Goal: Information Seeking & Learning: Check status

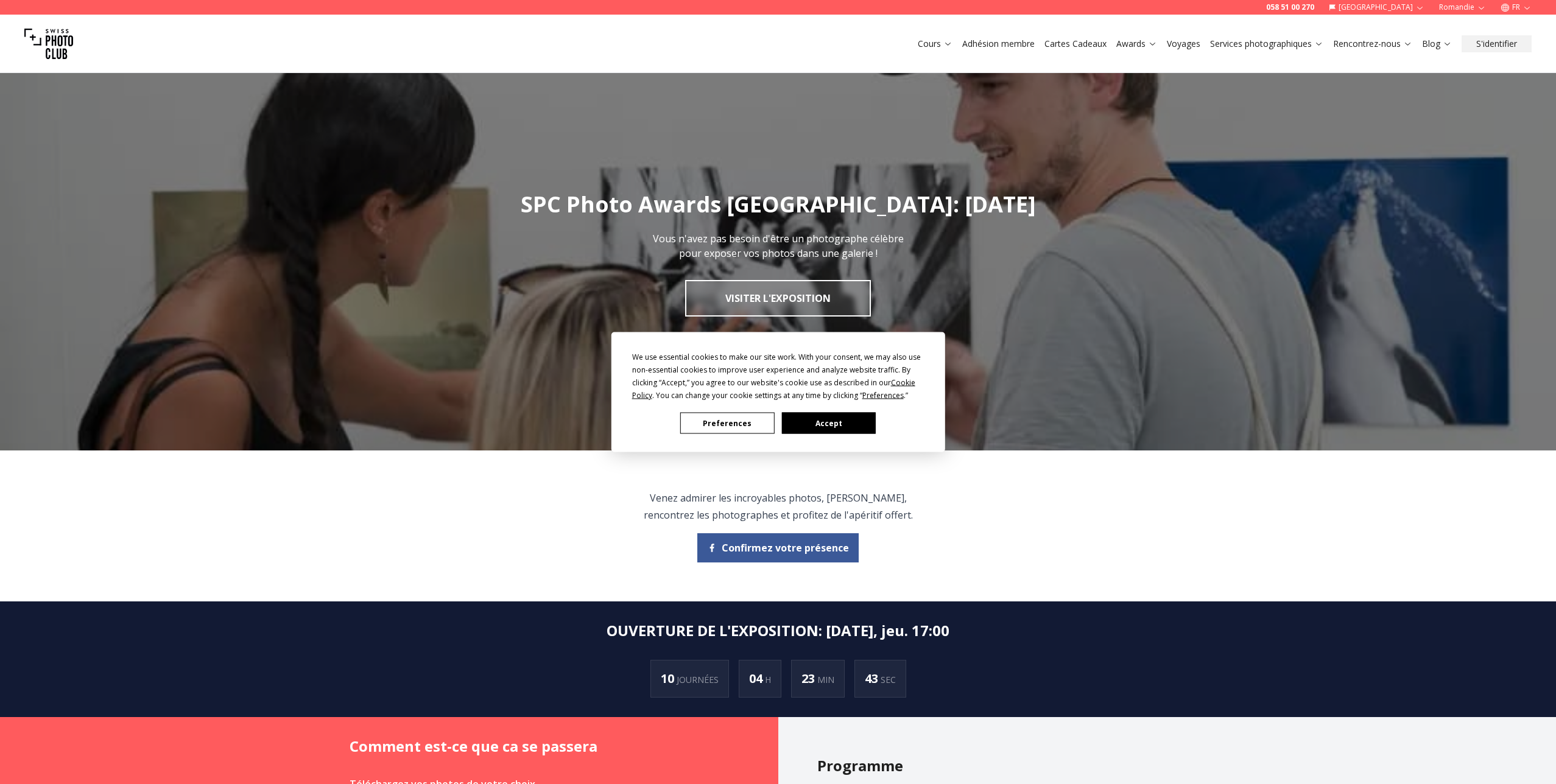
click at [836, 424] on button "Accept" at bounding box center [828, 424] width 94 height 21
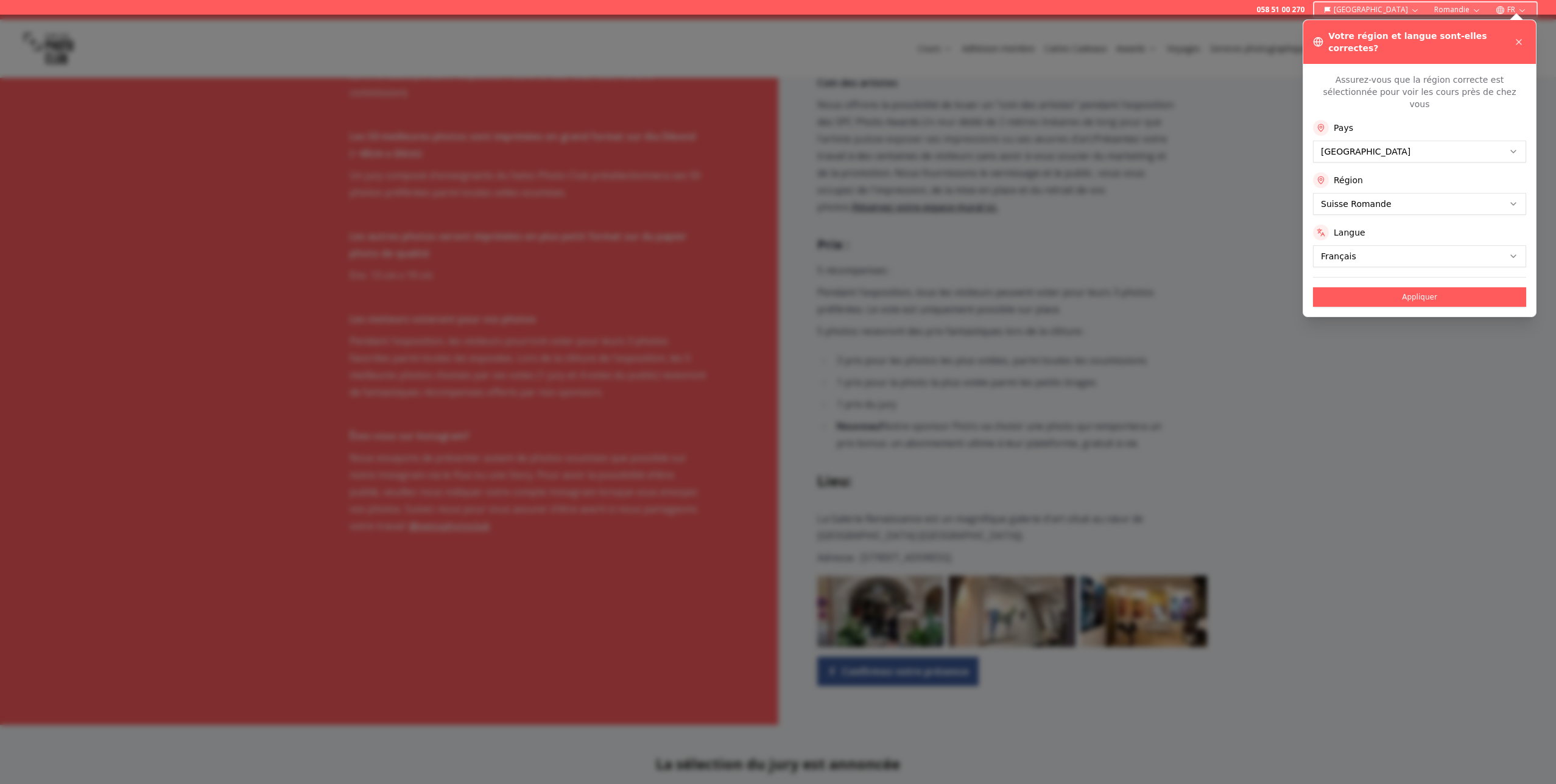
scroll to position [842, 0]
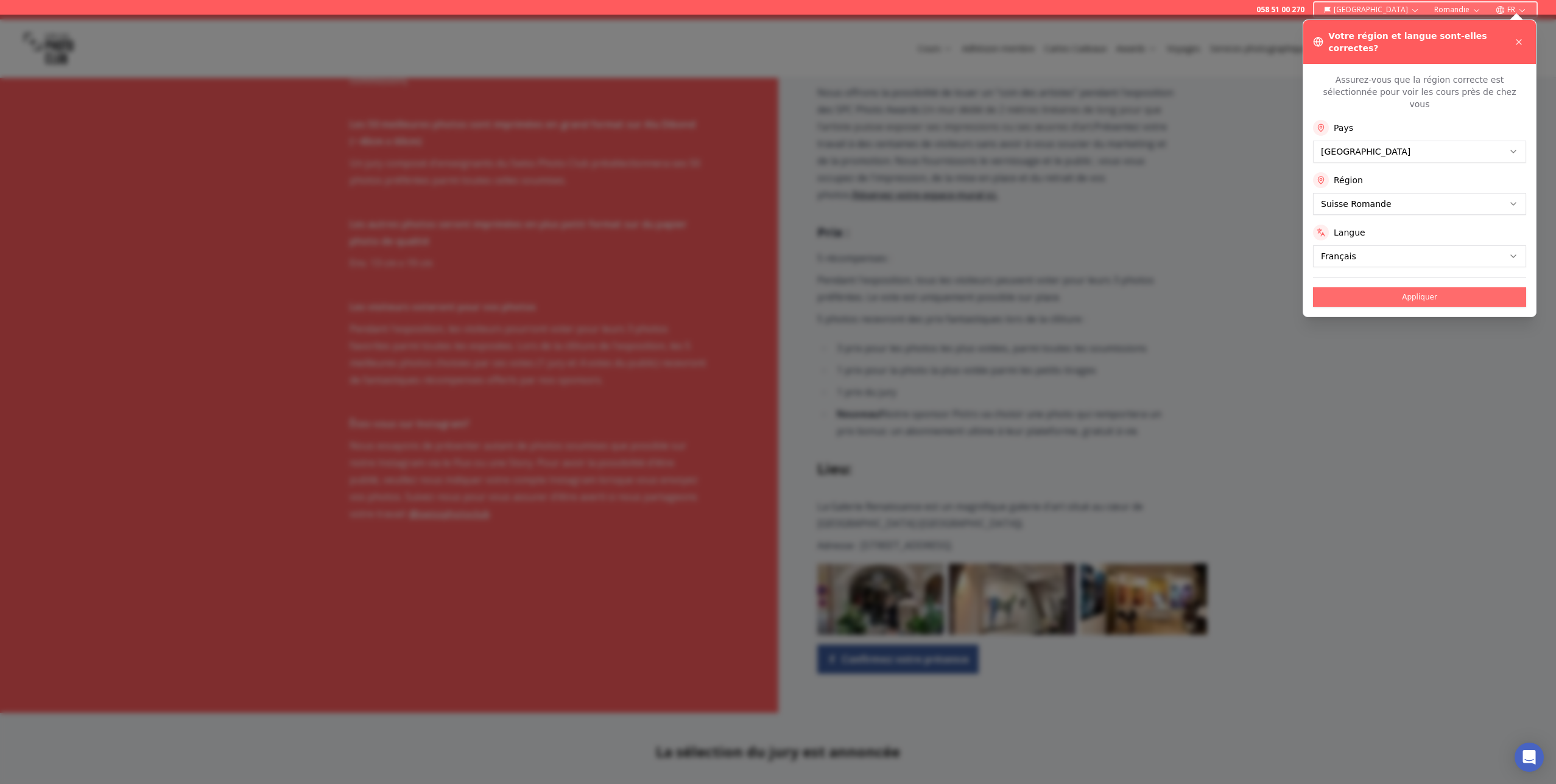
click at [1397, 287] on button "Appliquer" at bounding box center [1419, 297] width 213 height 20
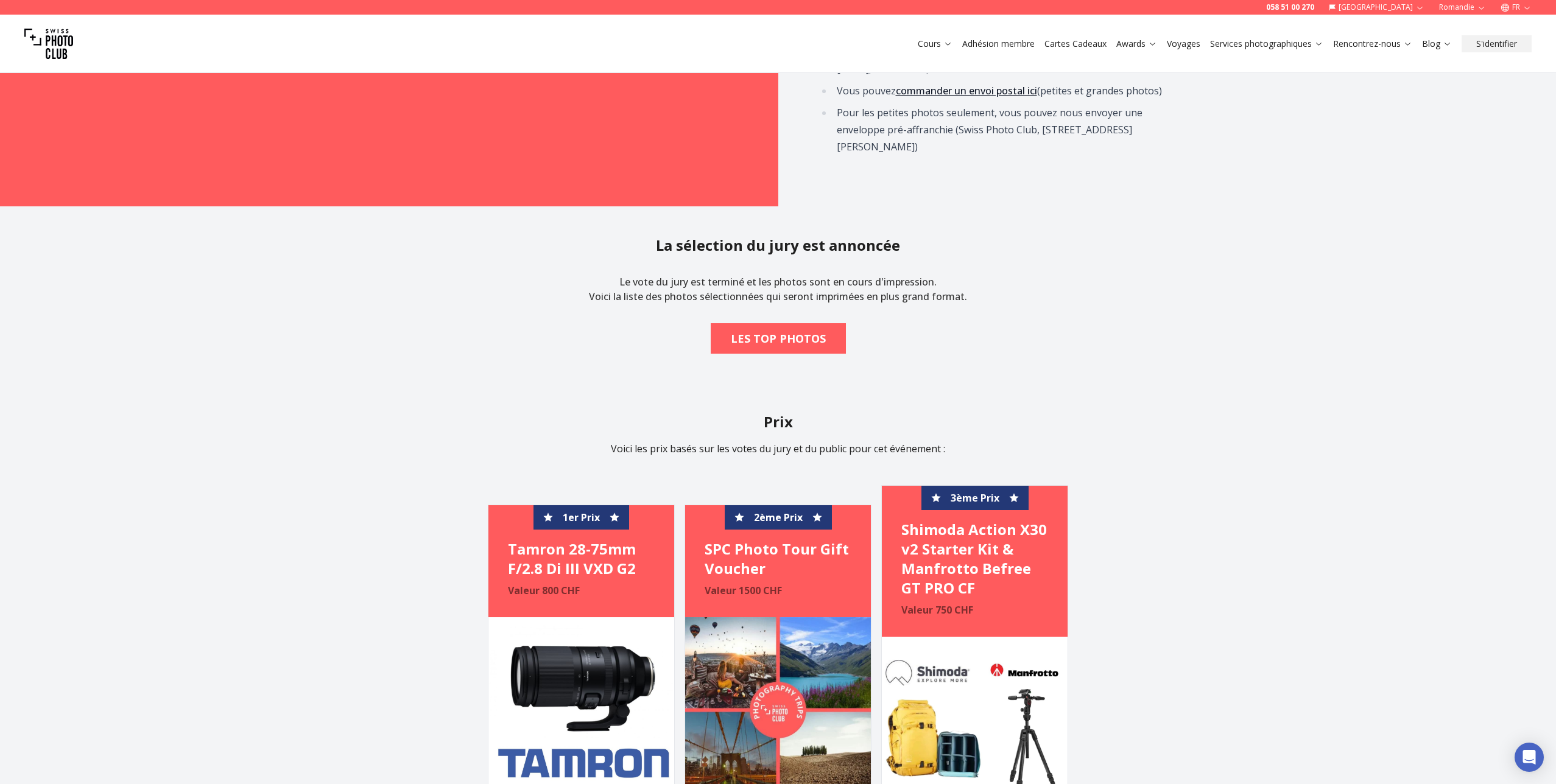
scroll to position [1686, 0]
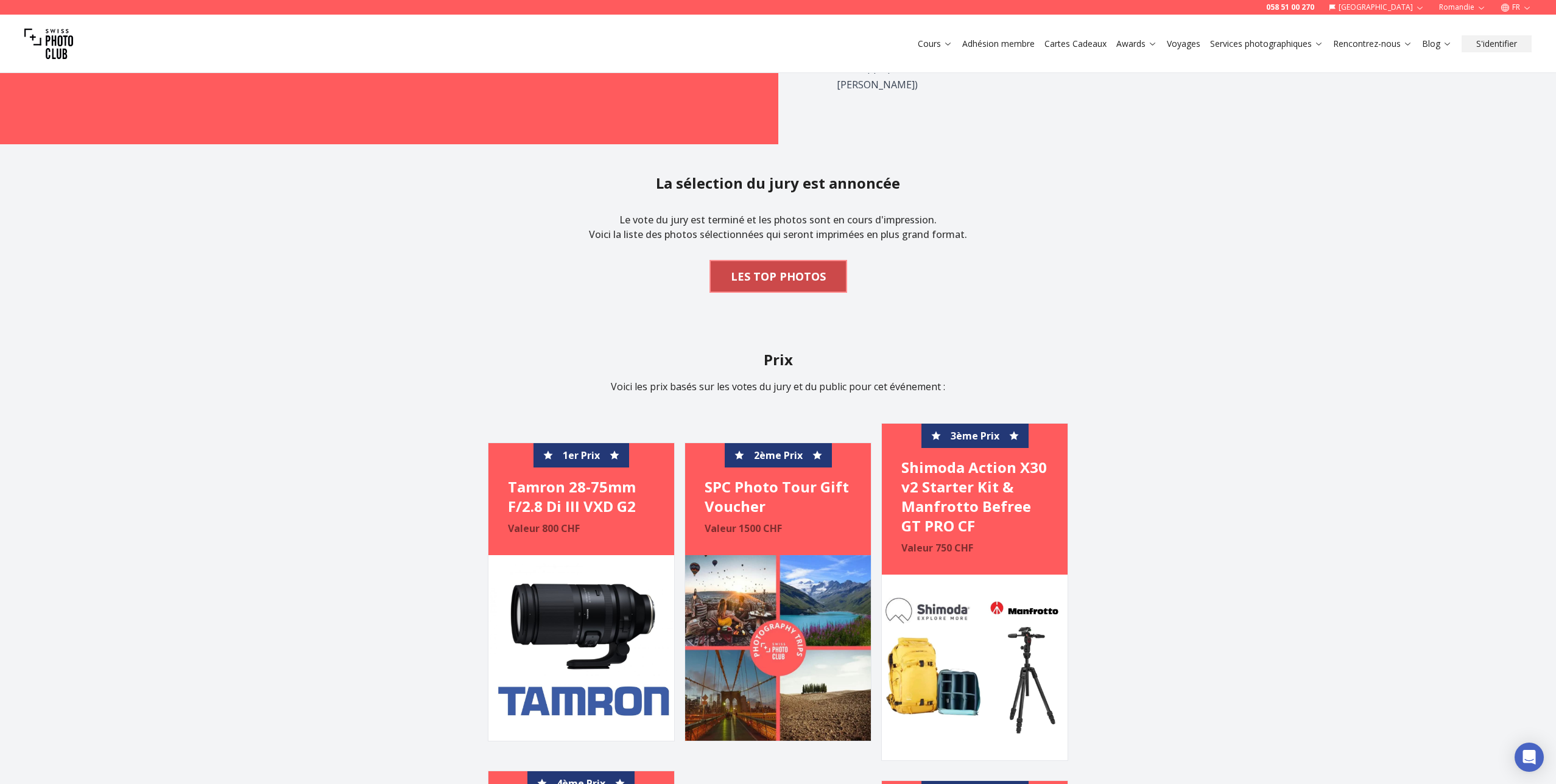
click at [814, 272] on b "LES TOP PHOTOS" at bounding box center [778, 277] width 95 height 17
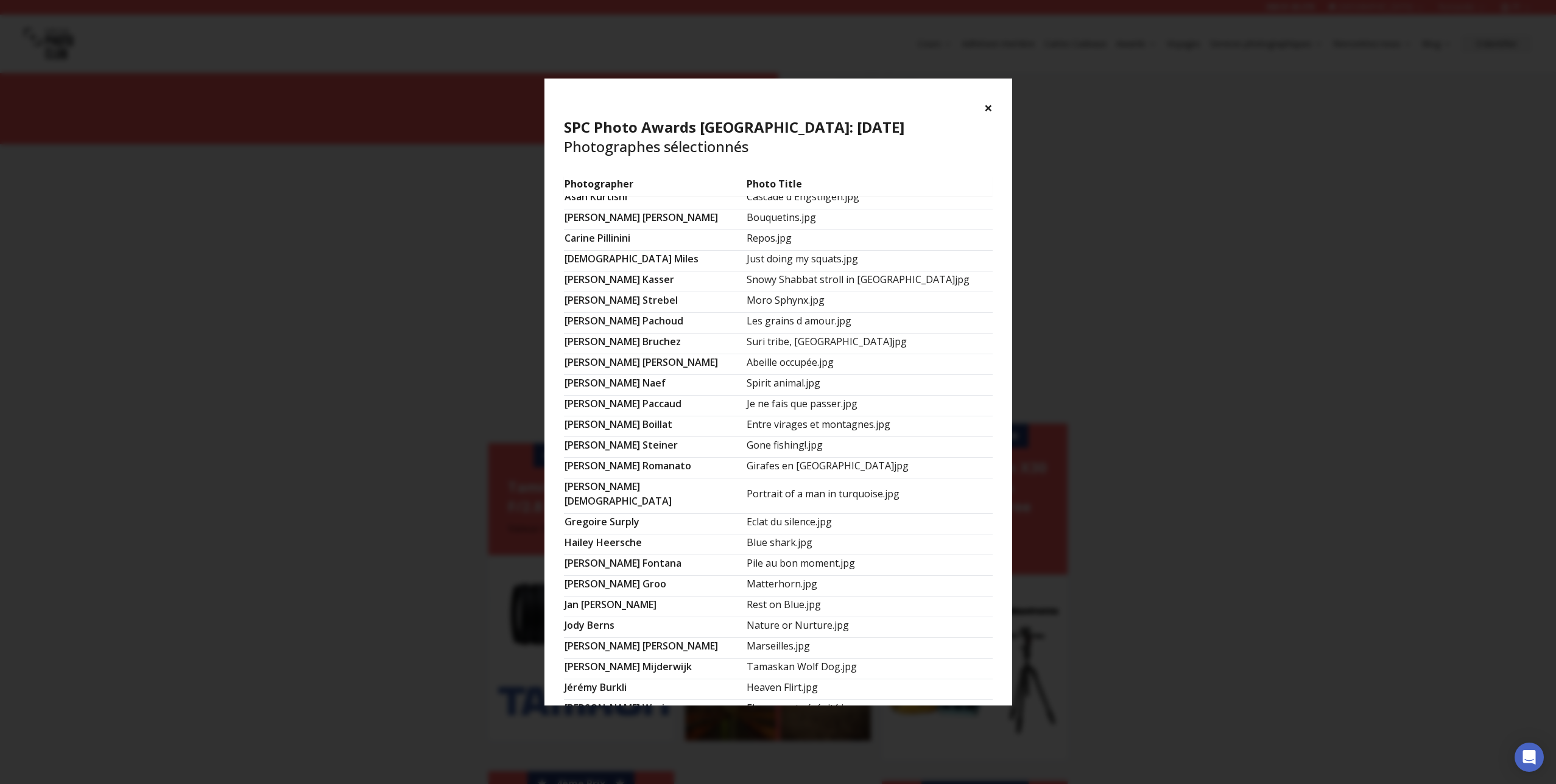
scroll to position [0, 0]
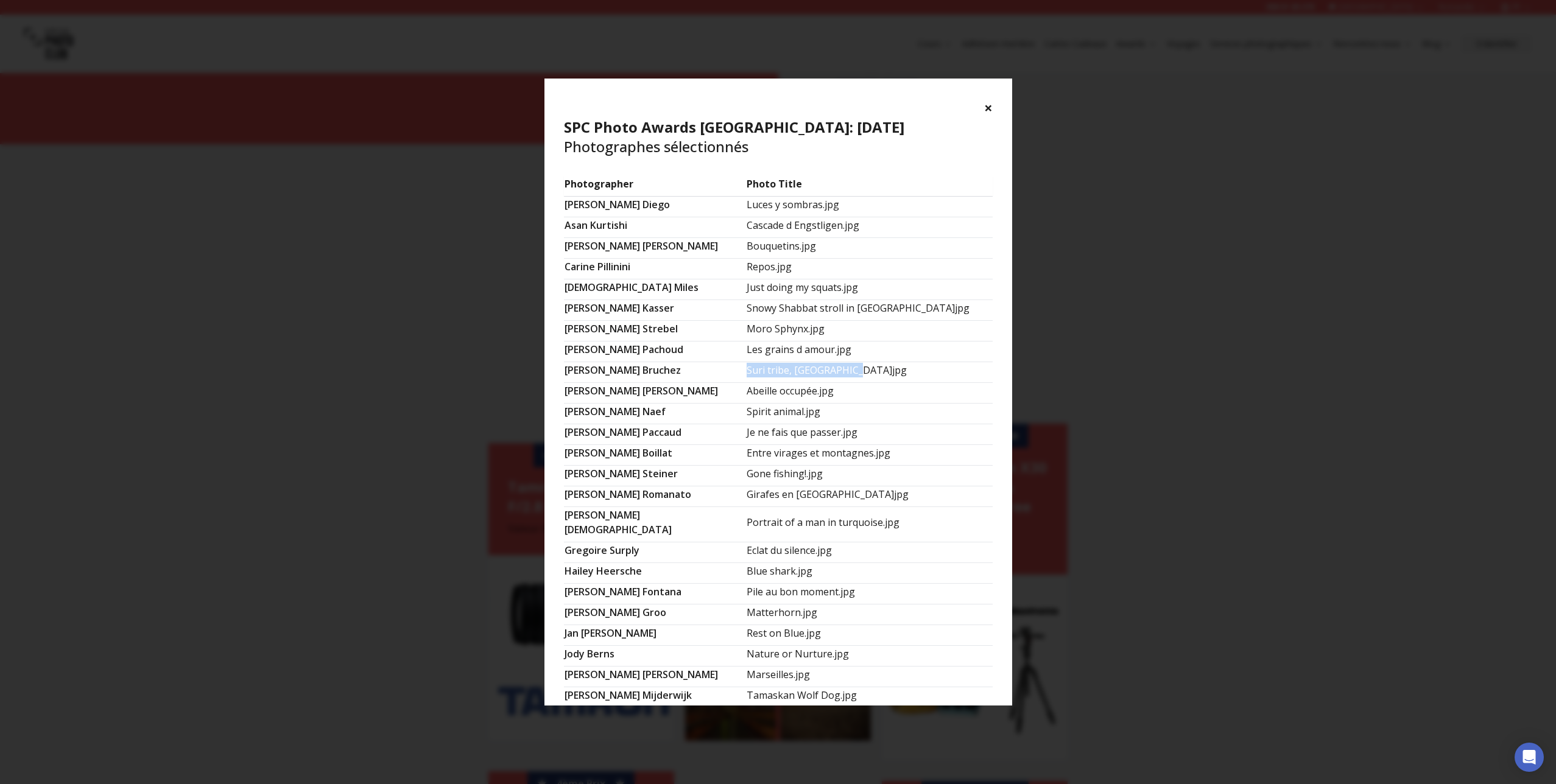
drag, startPoint x: 732, startPoint y: 368, endPoint x: 833, endPoint y: 374, distance: 101.2
click at [833, 374] on td "Suri tribe, [GEOGRAPHIC_DATA]jpg" at bounding box center [870, 372] width 246 height 20
drag, startPoint x: 567, startPoint y: 369, endPoint x: 645, endPoint y: 369, distance: 78.0
click at [646, 369] on td "[PERSON_NAME]" at bounding box center [655, 372] width 182 height 20
copy td "[PERSON_NAME]"
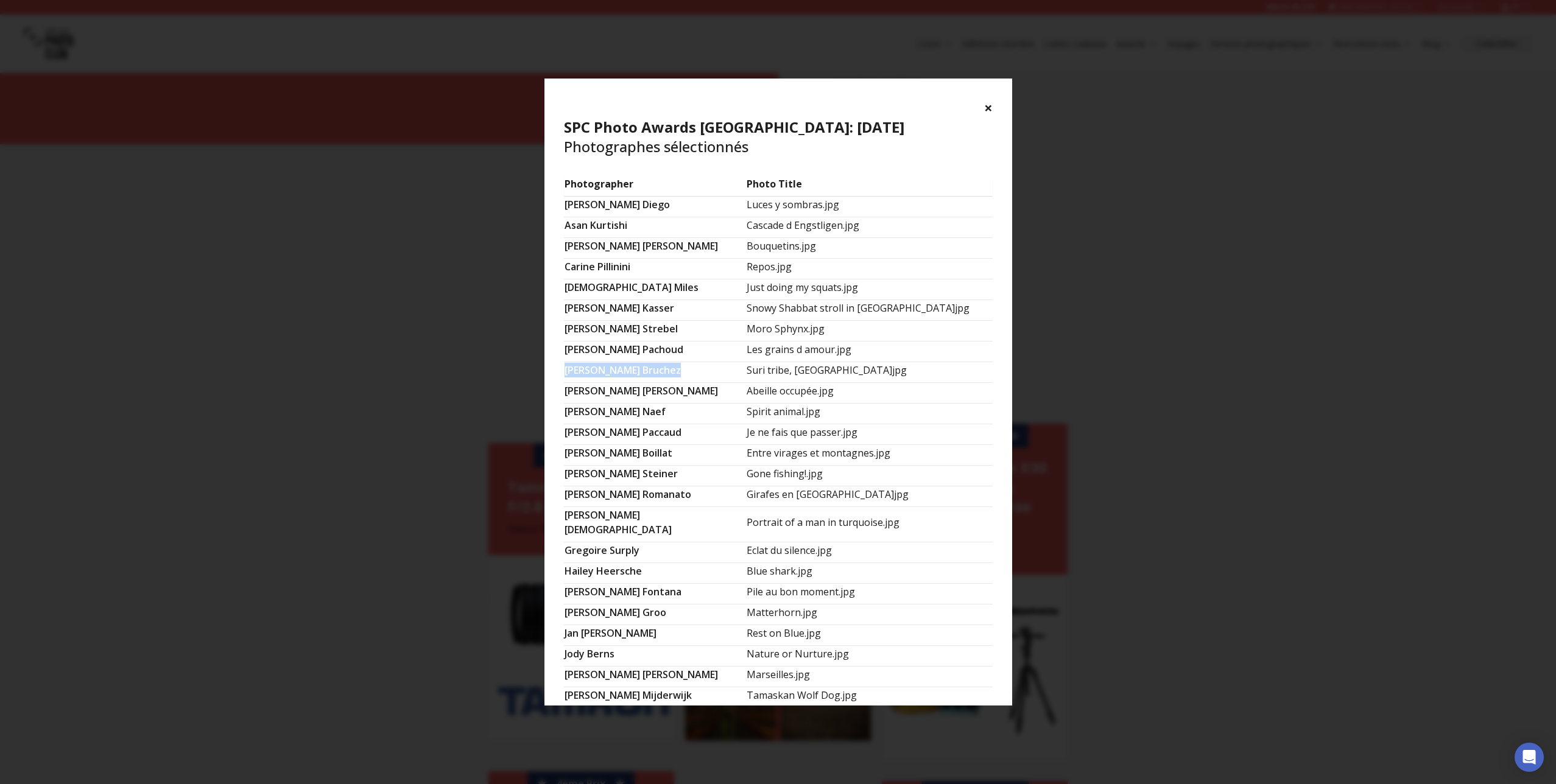
click at [987, 106] on button "×" at bounding box center [989, 108] width 8 height 20
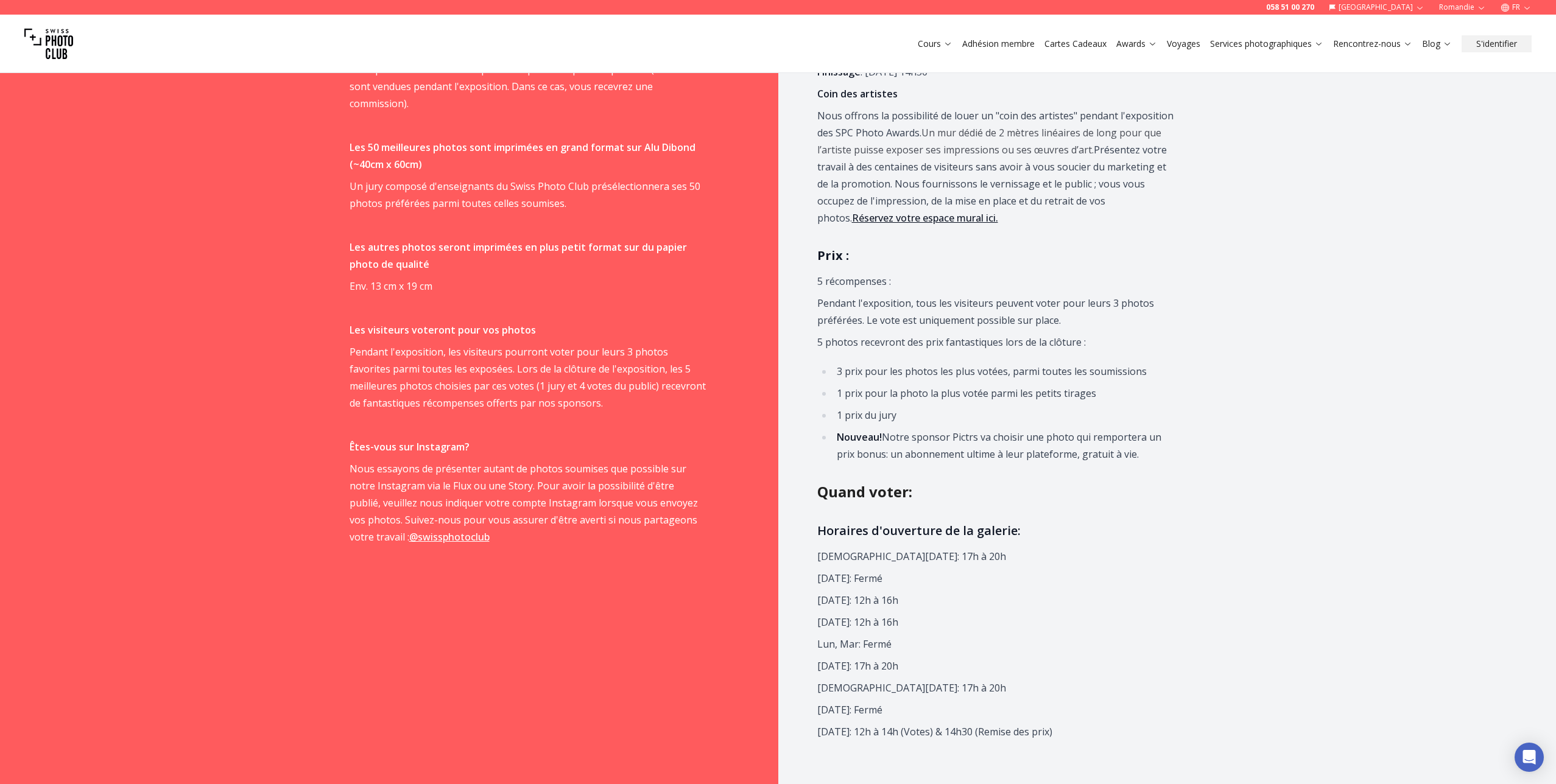
scroll to position [788, 0]
